Goal: Task Accomplishment & Management: Use online tool/utility

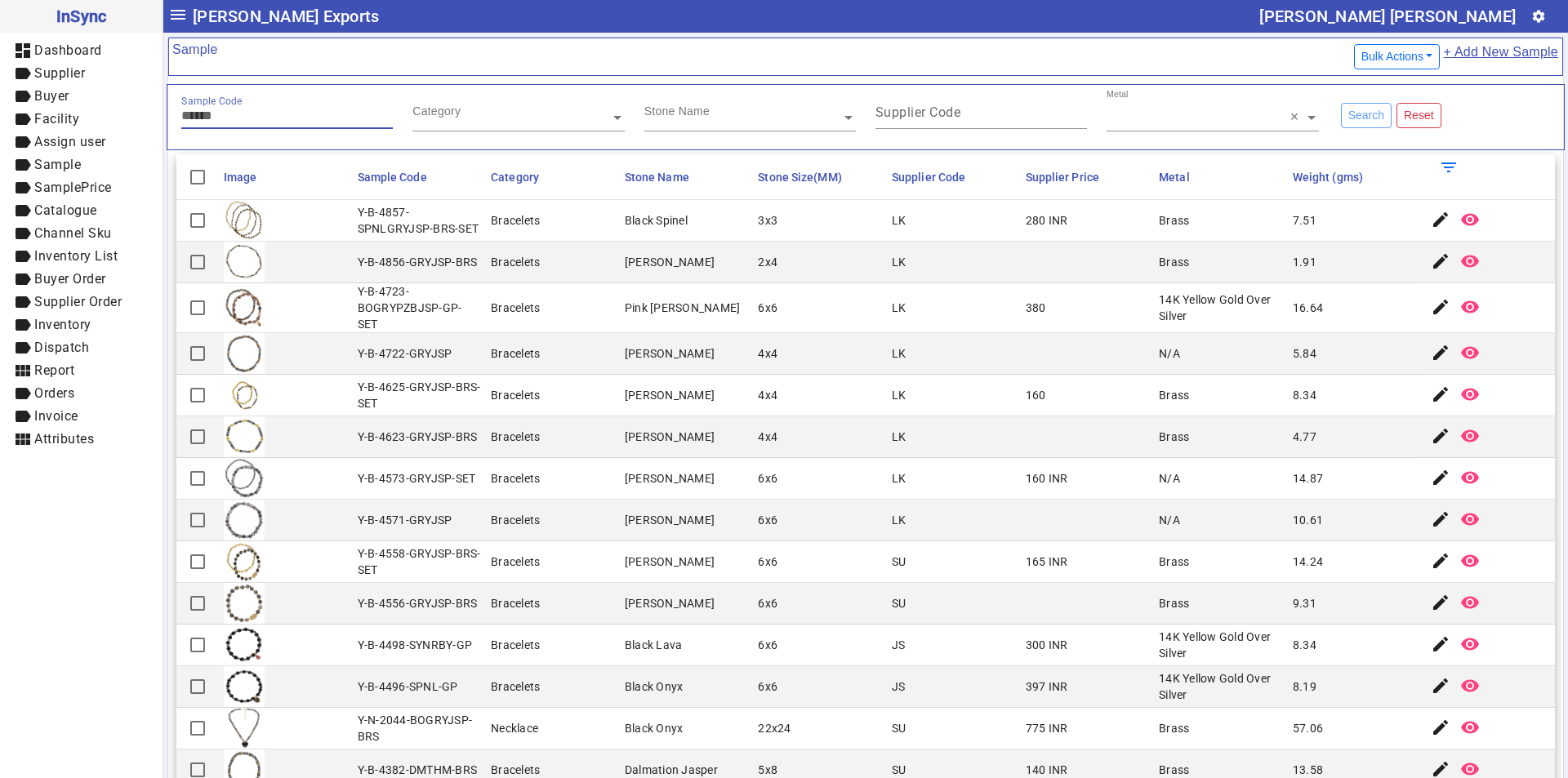
click at [278, 114] on input "Sample Code" at bounding box center [287, 116] width 212 height 13
type input "********"
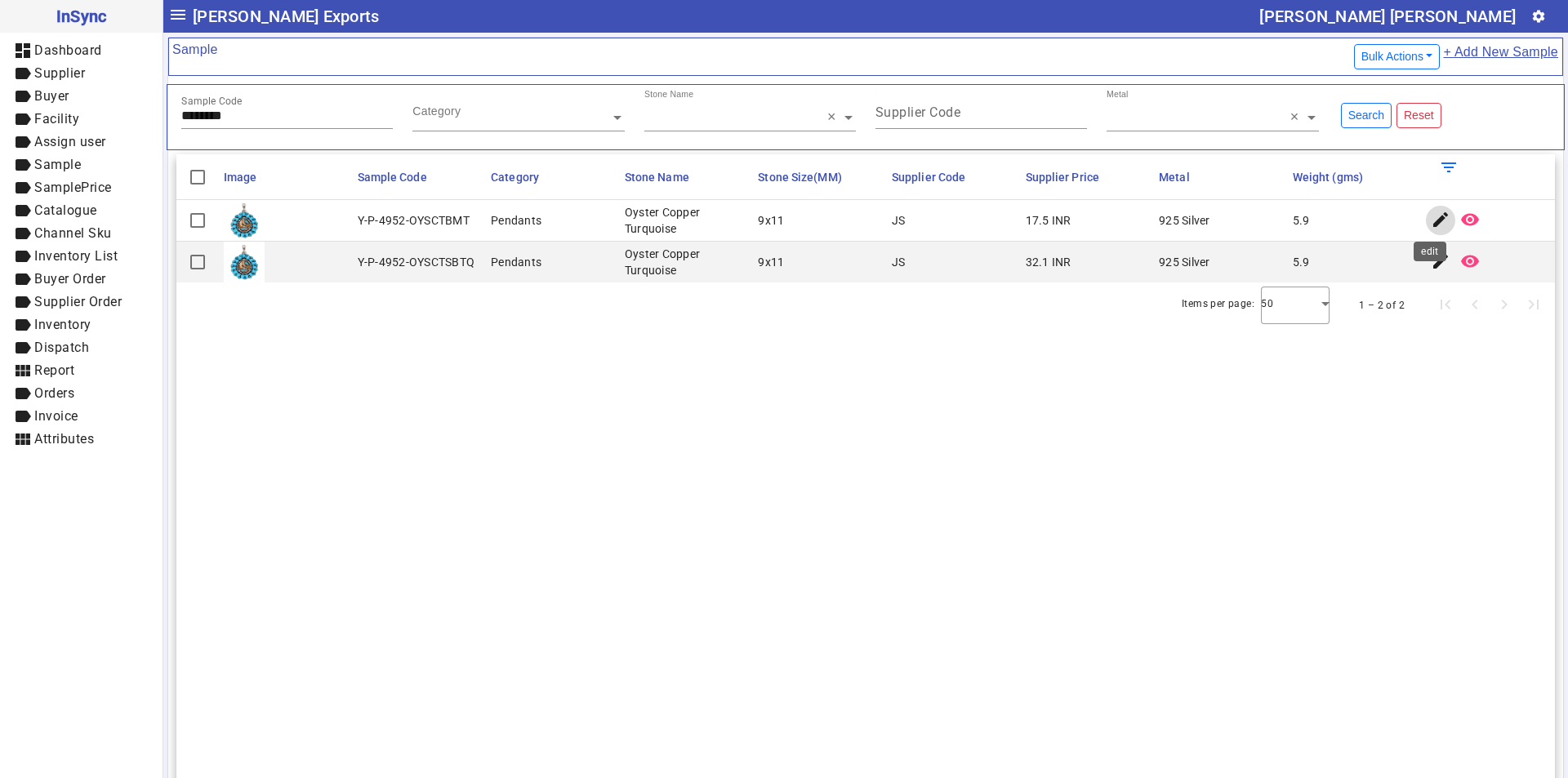
click at [1431, 218] on mat-icon "edit" at bounding box center [1441, 220] width 19 height 19
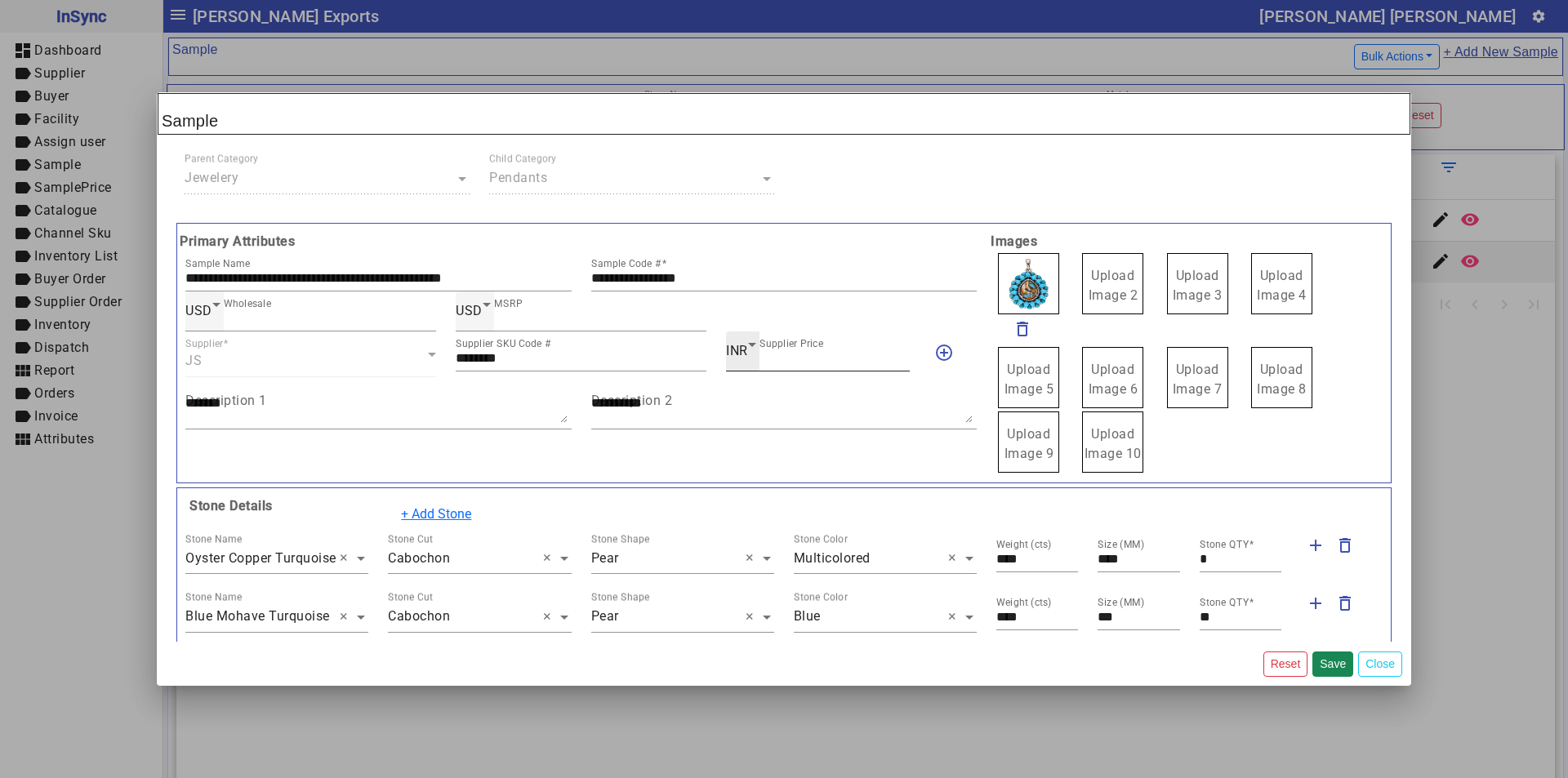
click at [736, 346] on span "INR" at bounding box center [737, 350] width 22 height 15
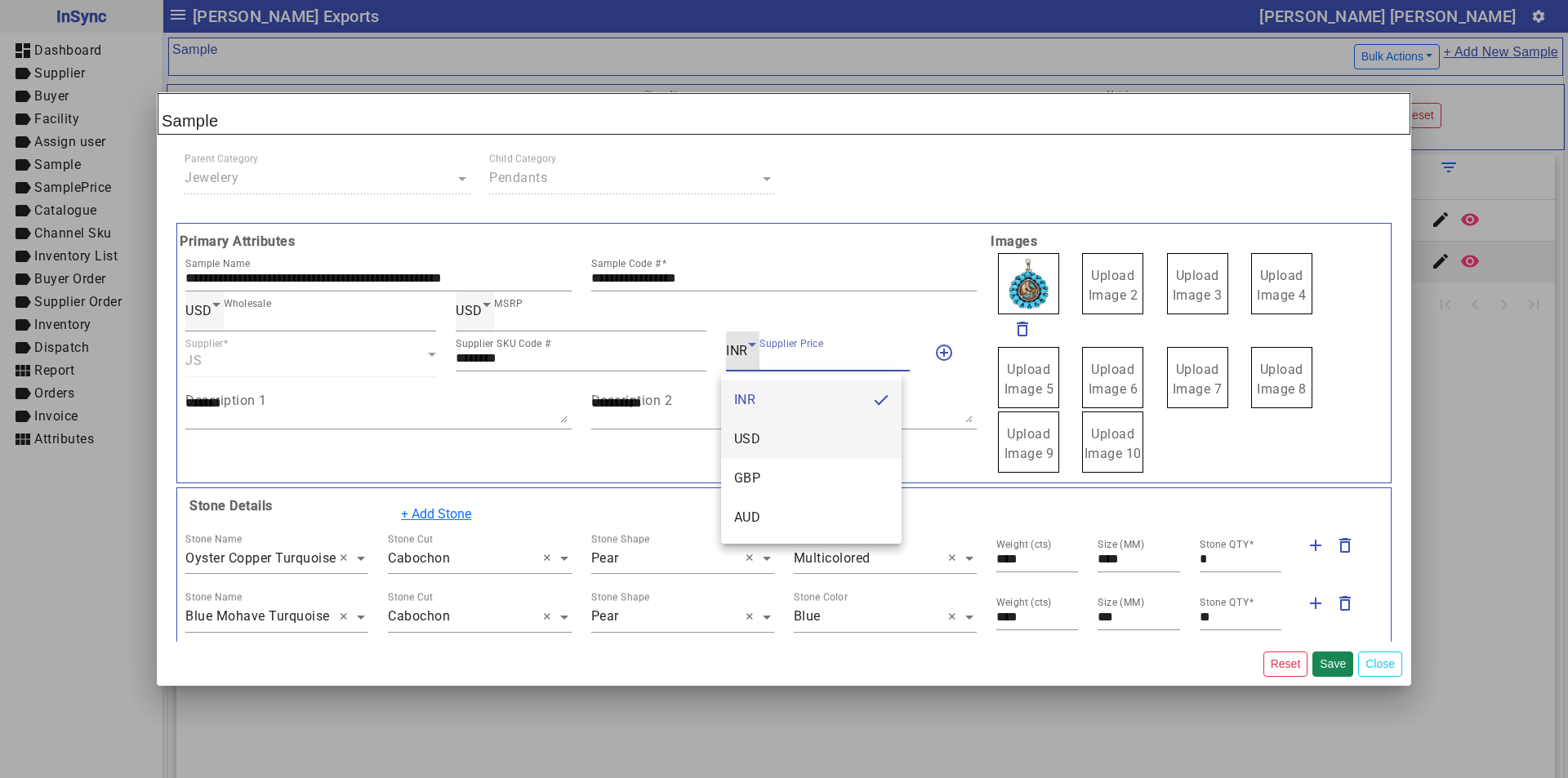
click at [783, 441] on mat-option "USD" at bounding box center [812, 439] width 181 height 39
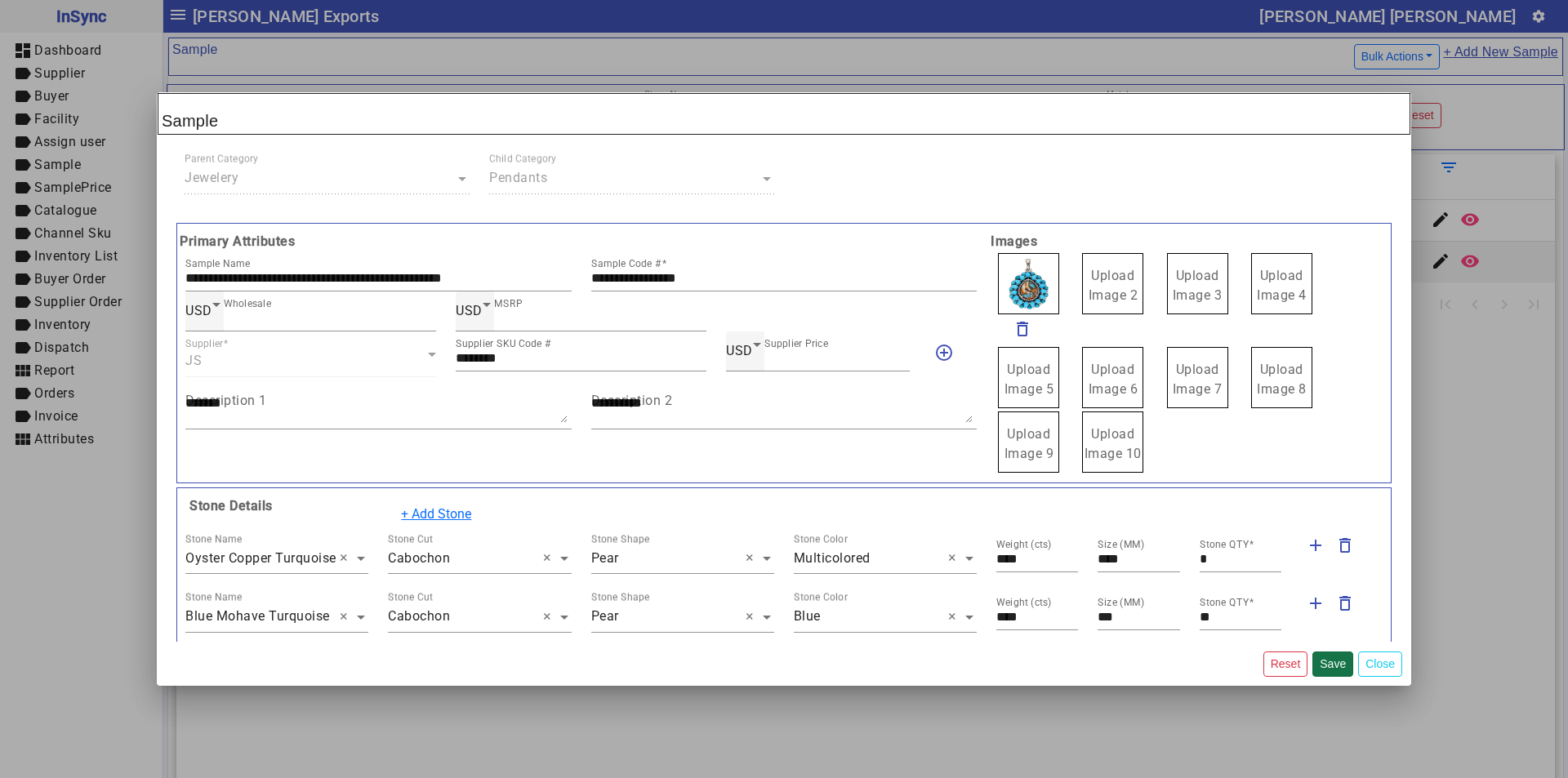
click at [1336, 663] on button "Save" at bounding box center [1333, 664] width 40 height 25
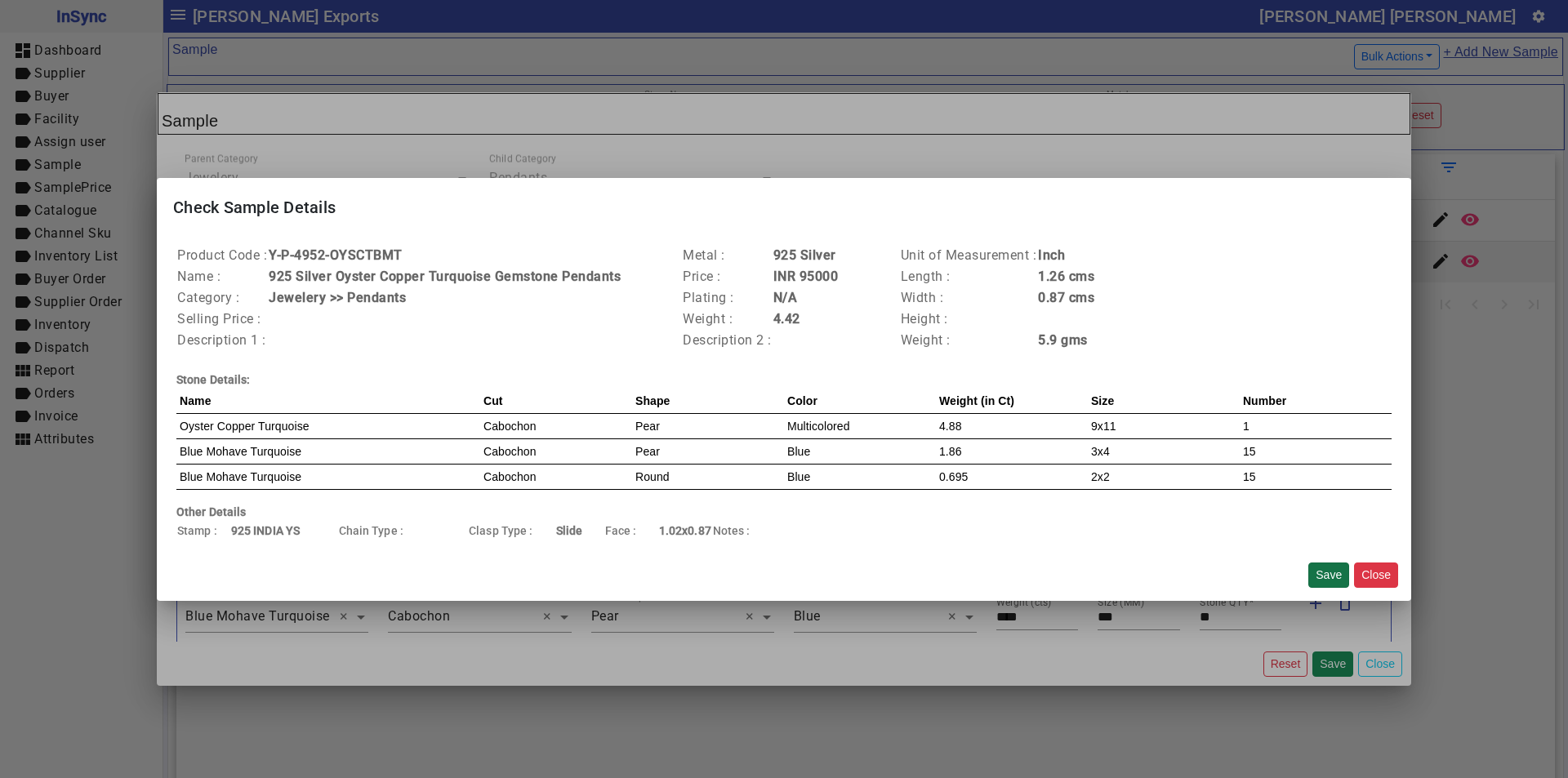
click at [1320, 575] on button "Save" at bounding box center [1329, 575] width 40 height 25
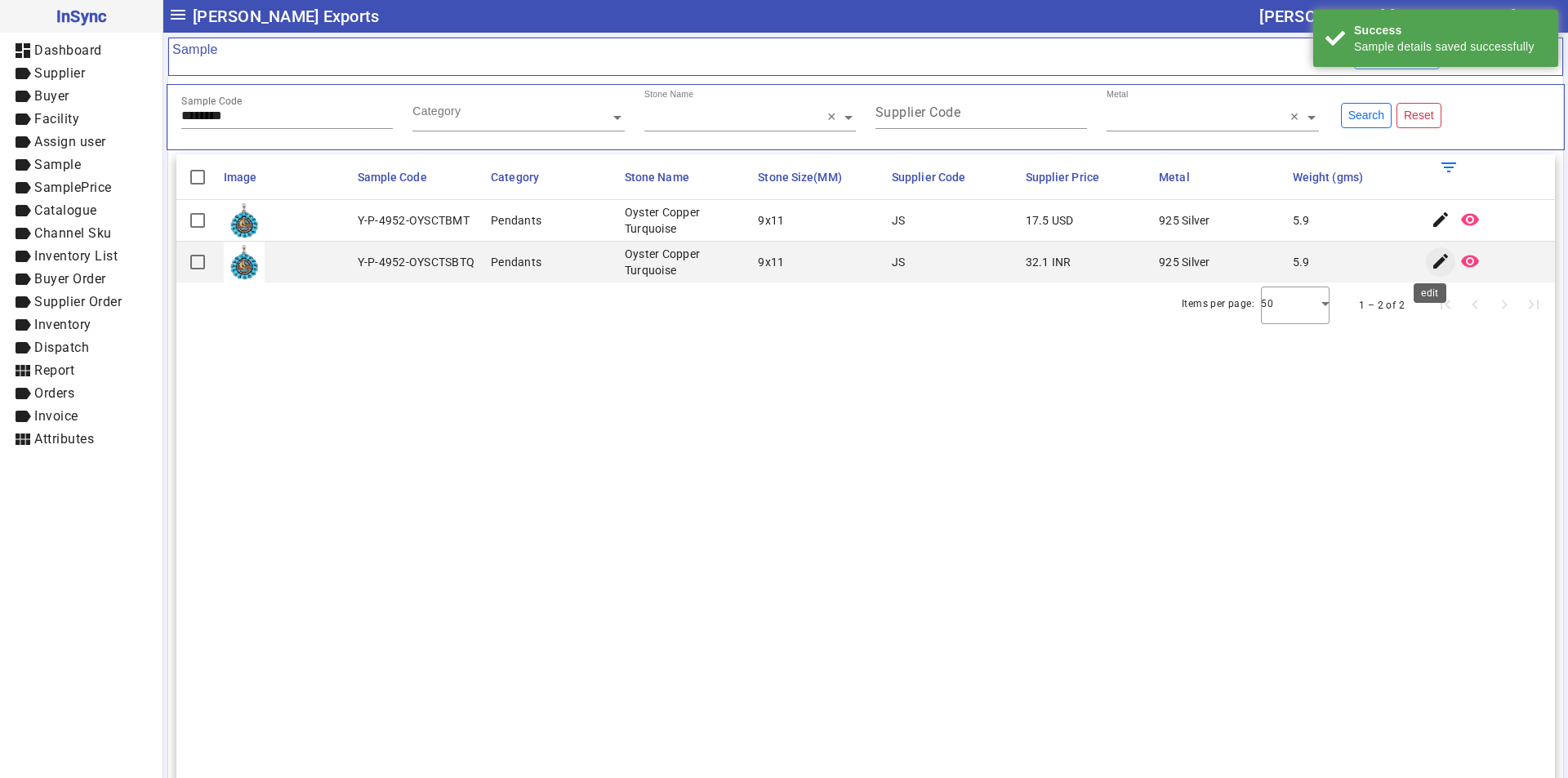
click at [1431, 263] on mat-icon "edit" at bounding box center [1441, 261] width 19 height 19
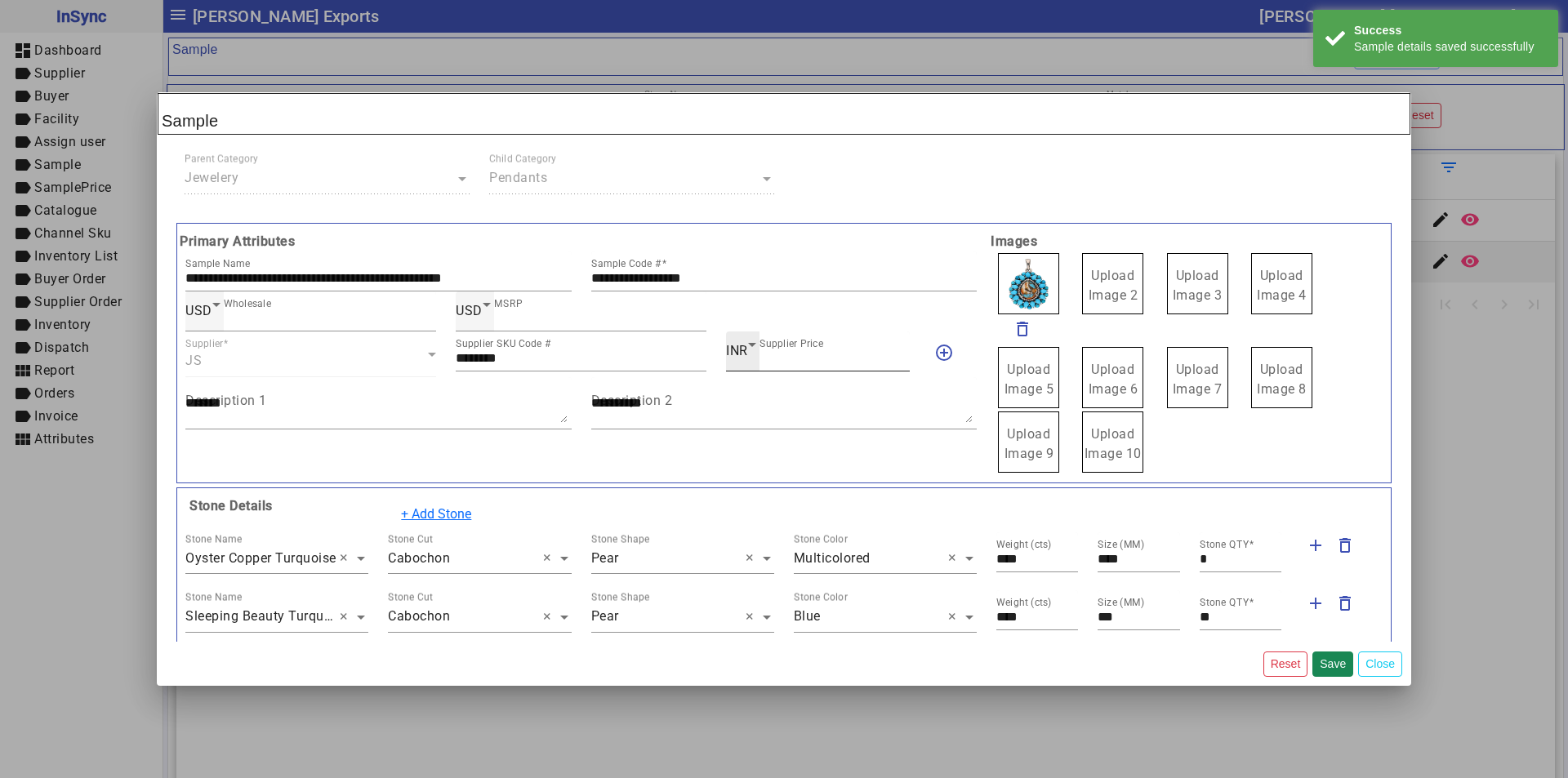
click at [730, 337] on div "INR Supplier Price ****" at bounding box center [818, 351] width 183 height 40
click at [727, 349] on span "INR" at bounding box center [737, 350] width 22 height 15
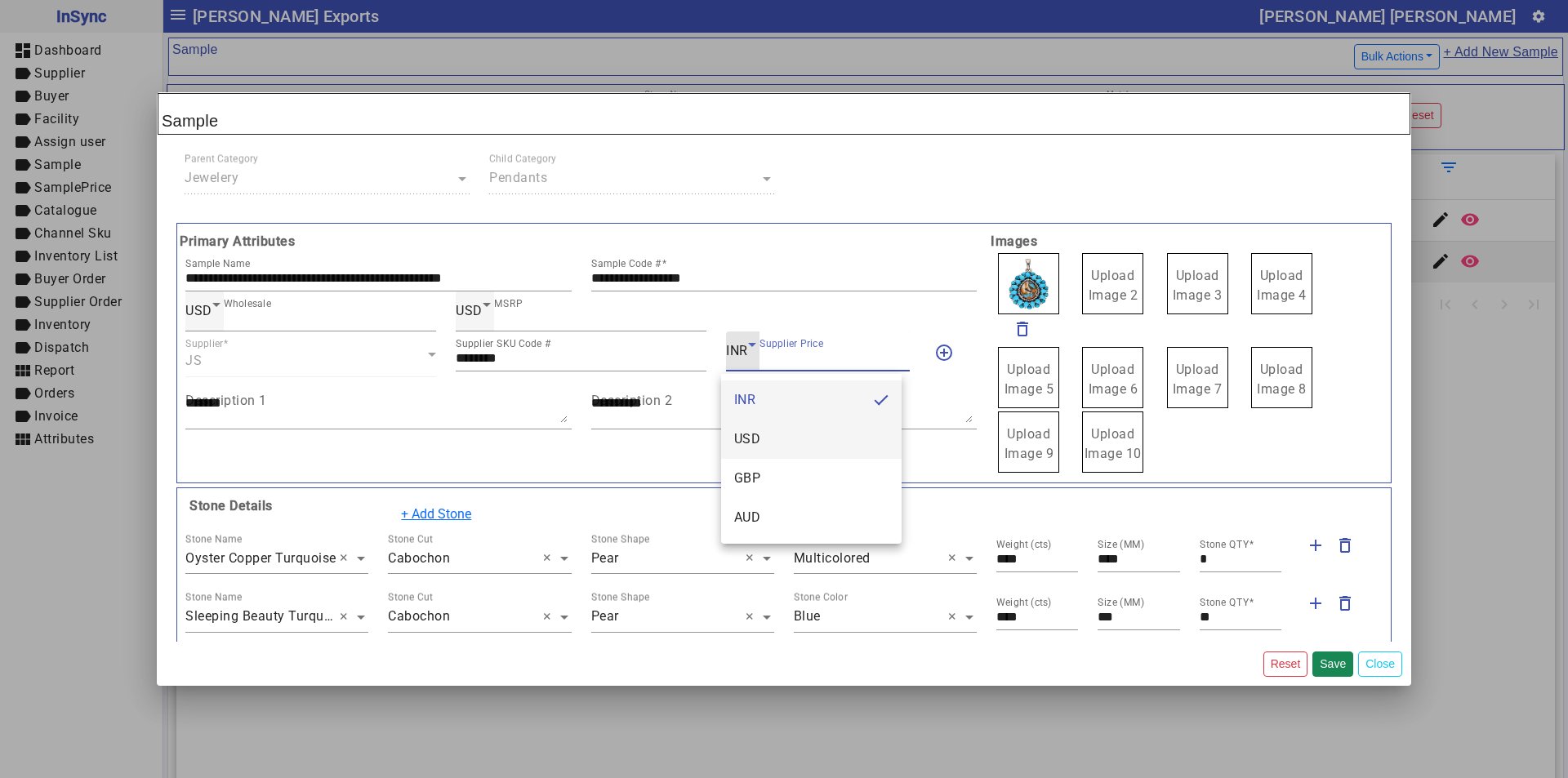
click at [750, 437] on span "USD" at bounding box center [747, 439] width 27 height 19
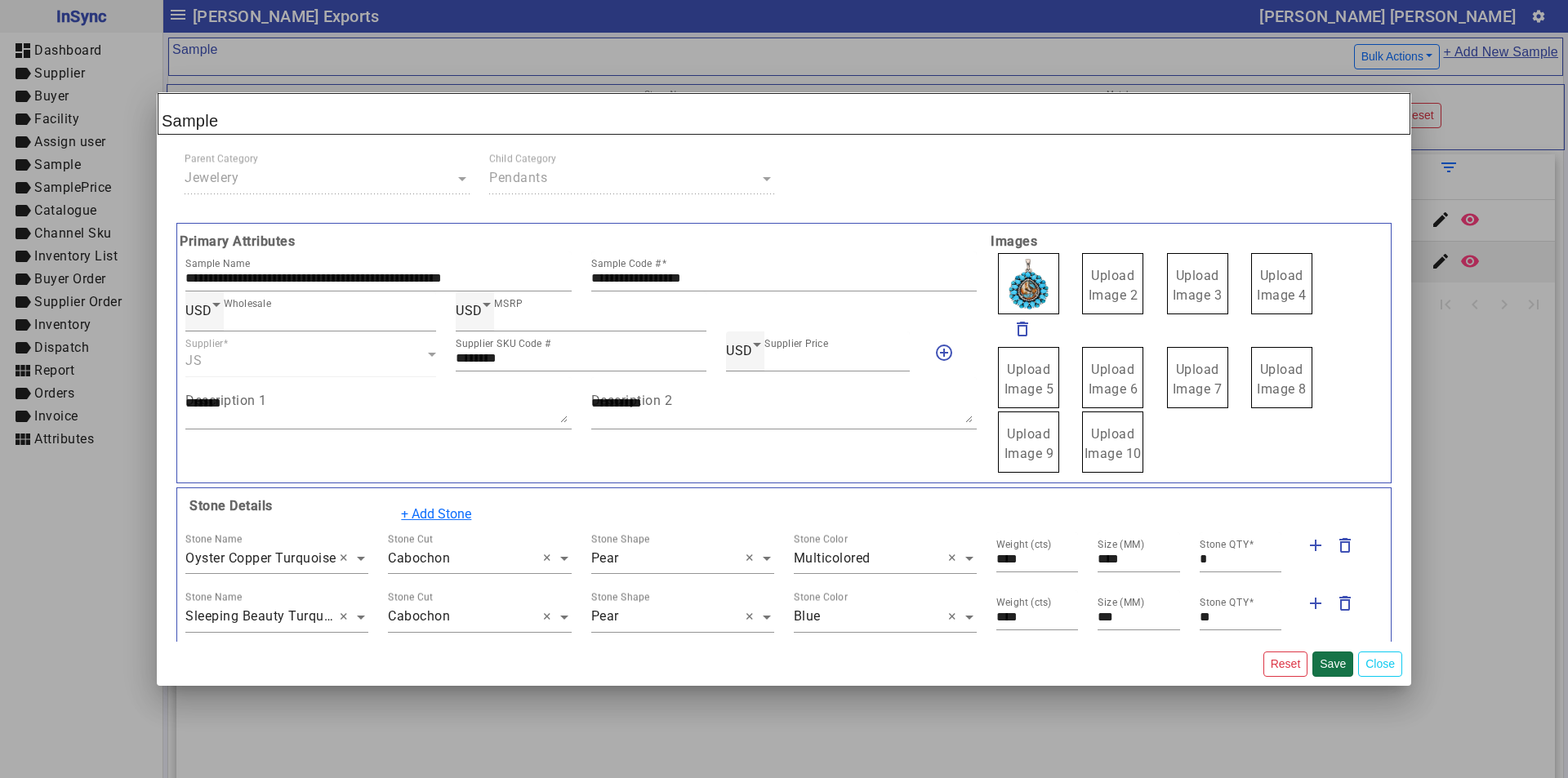
click at [1334, 661] on button "Save" at bounding box center [1333, 664] width 40 height 25
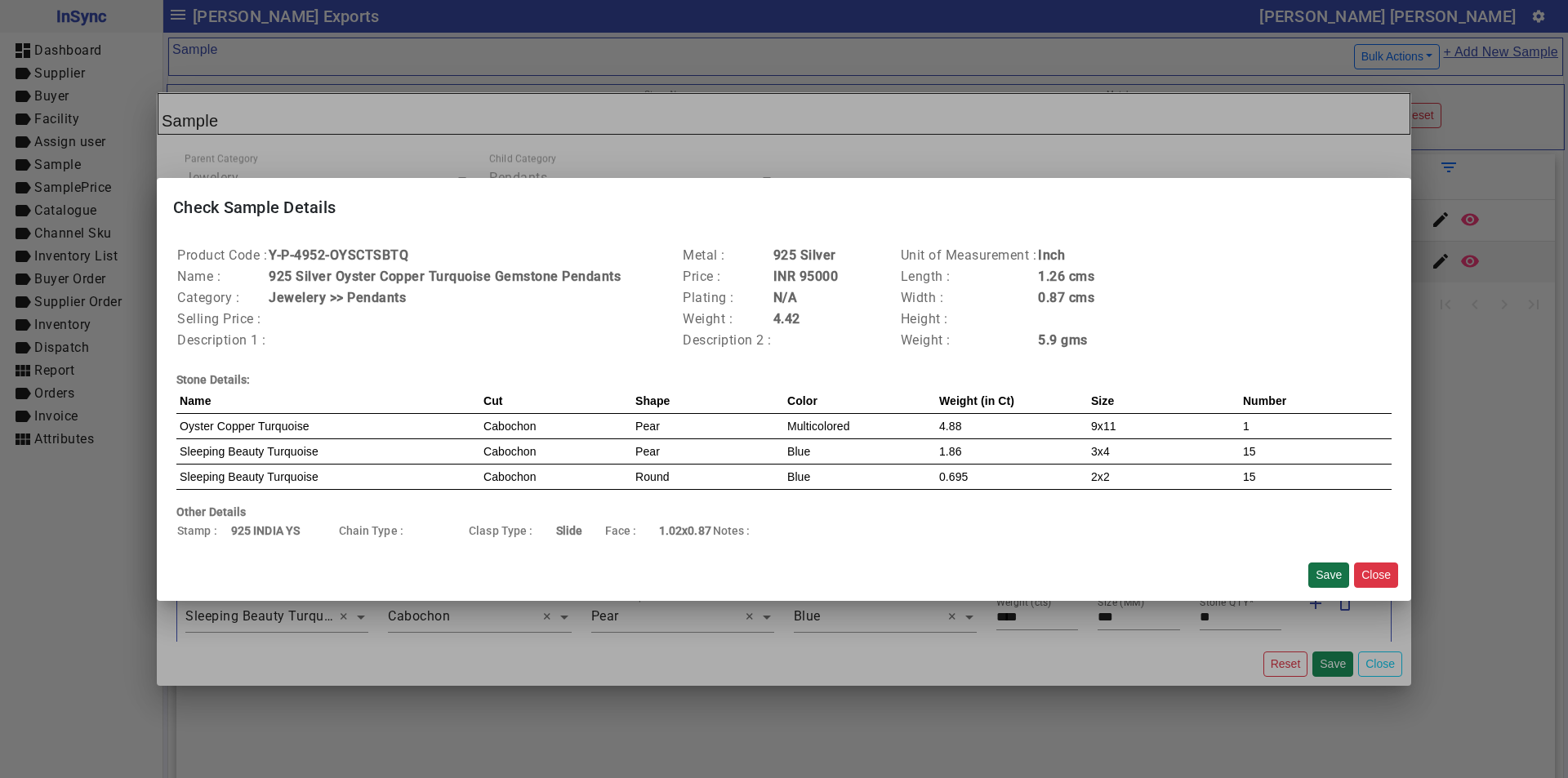
click at [1326, 571] on button "Save" at bounding box center [1329, 575] width 40 height 25
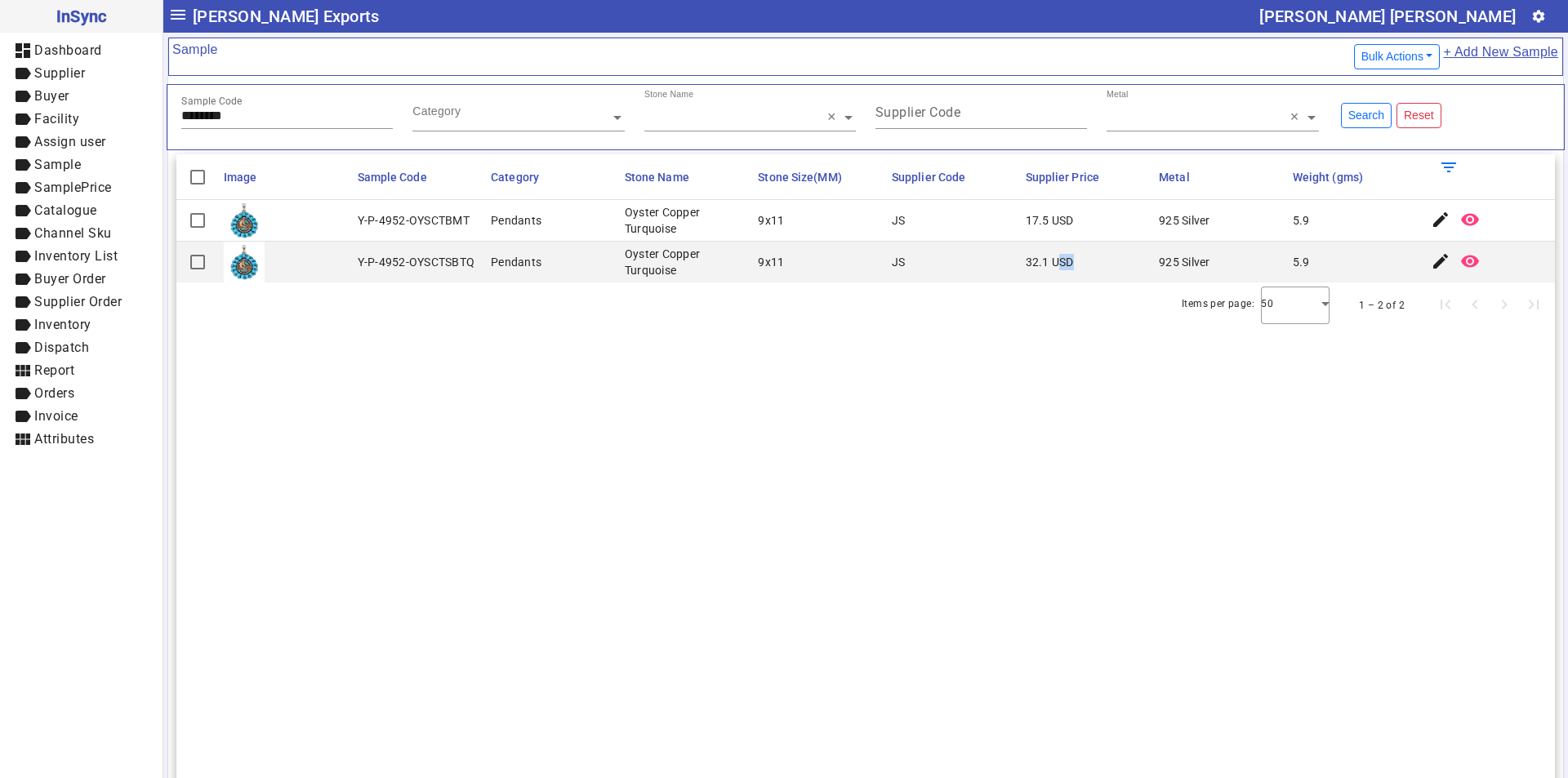
drag, startPoint x: 1053, startPoint y: 263, endPoint x: 1067, endPoint y: 261, distance: 14.1
click at [1067, 261] on mat-cell "32.1 USD" at bounding box center [1087, 262] width 134 height 40
drag, startPoint x: 447, startPoint y: 258, endPoint x: 483, endPoint y: 260, distance: 36.1
click at [483, 260] on mat-cell "Y-P-4952-OYSCTSBTQ" at bounding box center [419, 262] width 134 height 40
drag, startPoint x: 465, startPoint y: 214, endPoint x: 499, endPoint y: 216, distance: 34.1
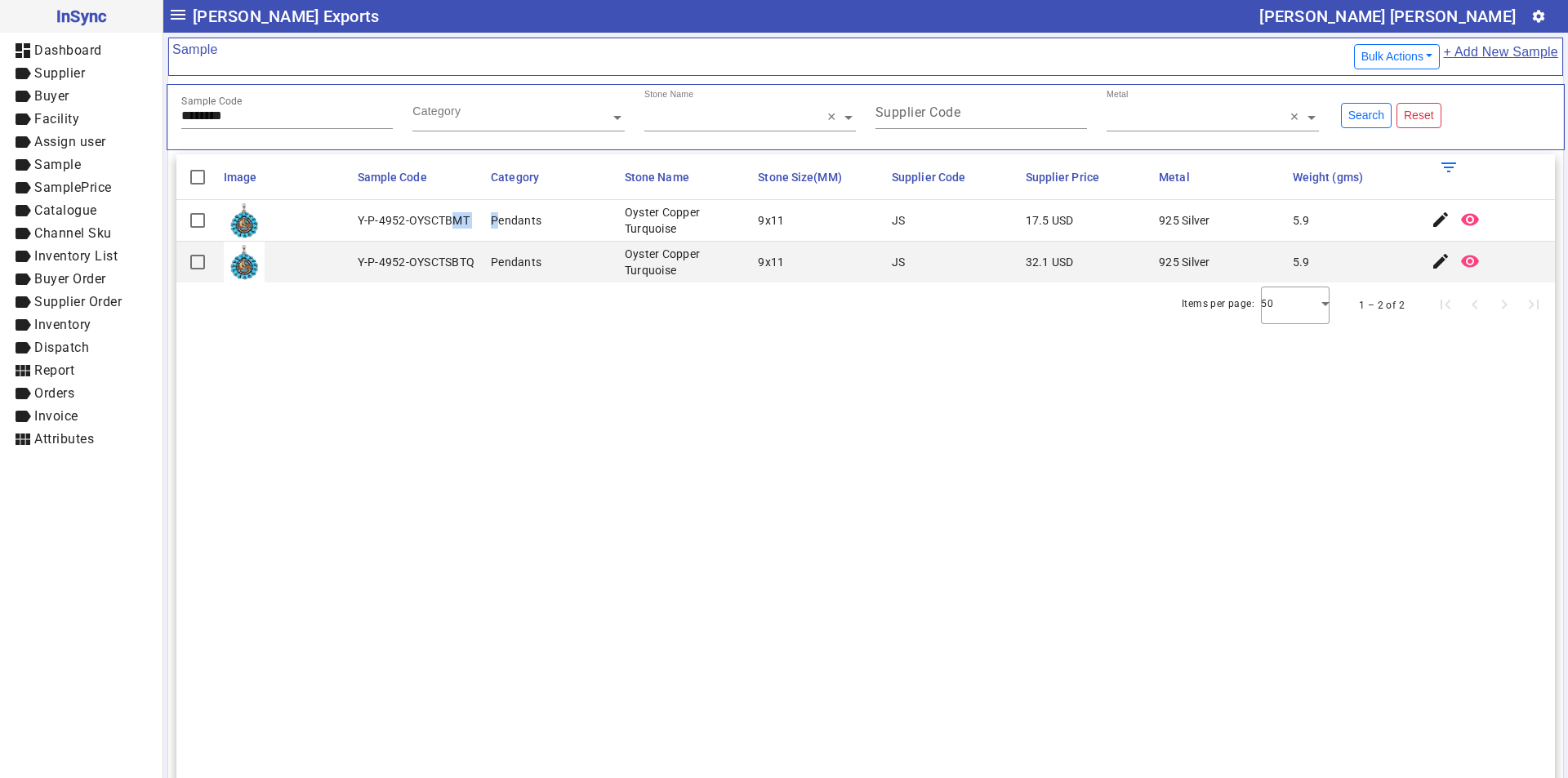
click at [499, 216] on mat-row "Y-P-4952-OYSCTBMT Pendants Oyster Copper Turquoise 9x11 JS 17.5 USD 925 Silver …" at bounding box center [866, 220] width 1379 height 41
click at [527, 362] on section "Image Sample Code Category Stone Name Stone Size(MM) Supplier Code Supplier Pri…" at bounding box center [866, 543] width 1379 height 778
